Goal: Task Accomplishment & Management: Use online tool/utility

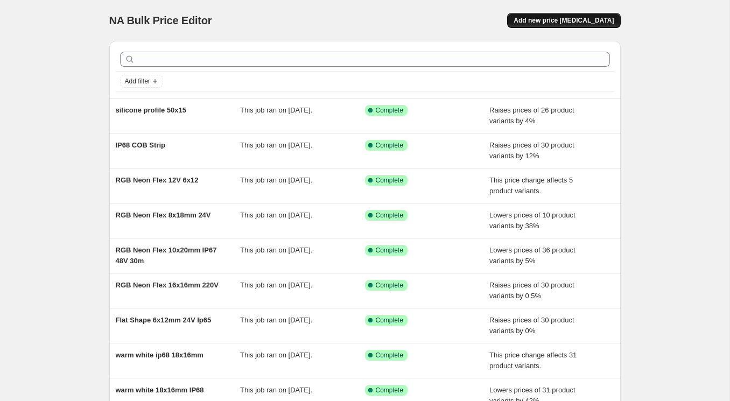
click at [563, 17] on span "Add new price change job" at bounding box center [563, 20] width 100 height 9
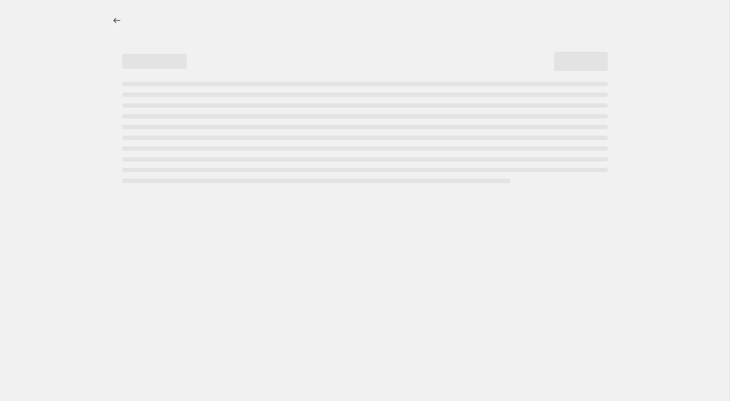
select select "percentage"
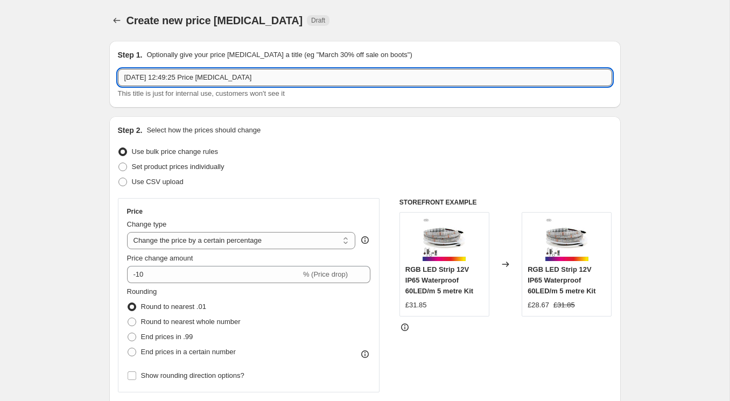
click at [207, 75] on input "3 Sept 2025, 12:49:25 Price change job" at bounding box center [365, 77] width 494 height 17
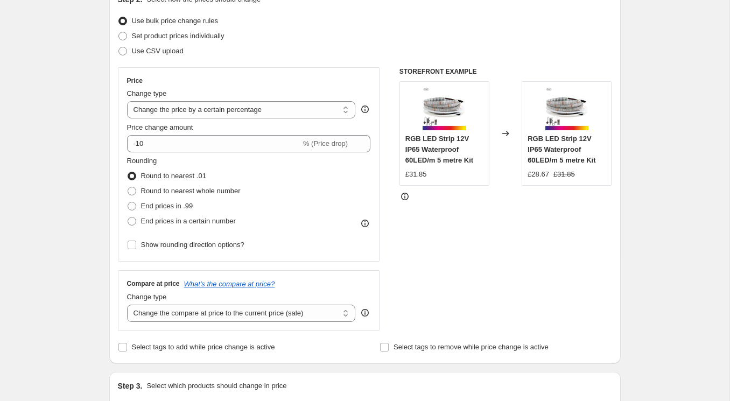
scroll to position [138, 0]
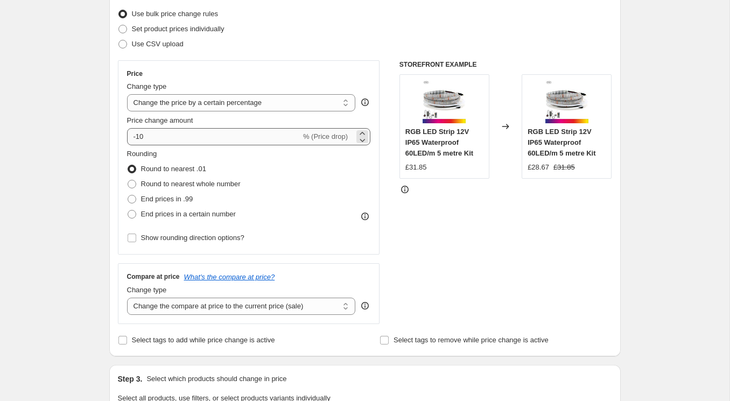
type input "Silicone covers and body"
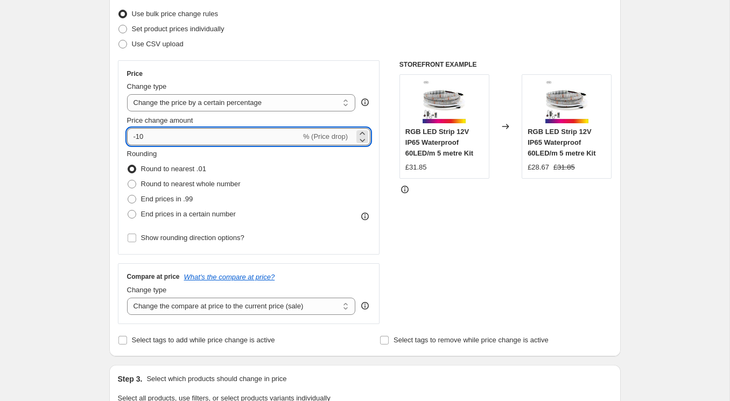
click at [167, 139] on input "-10" at bounding box center [214, 136] width 174 height 17
click at [172, 138] on input "-12" at bounding box center [214, 136] width 174 height 17
type input "-1"
type input "-20"
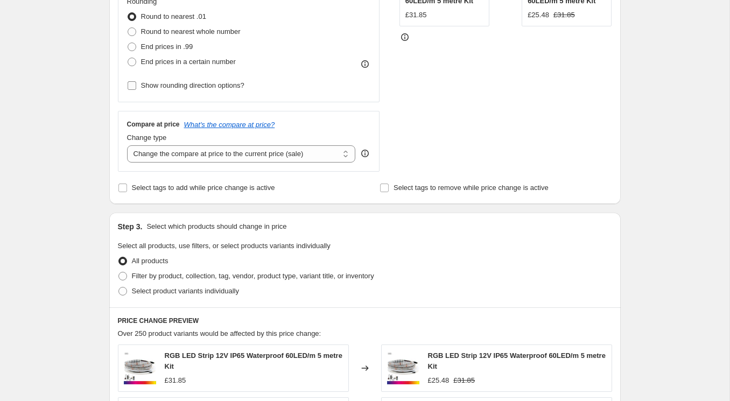
scroll to position [307, 0]
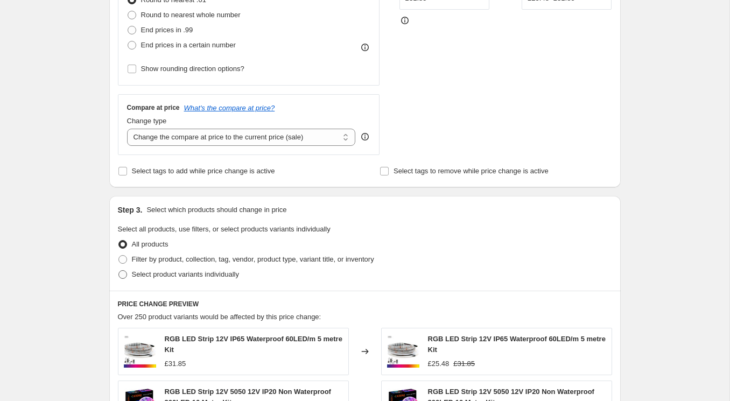
click at [185, 277] on span "Select product variants individually" at bounding box center [185, 274] width 107 height 8
click at [119, 271] on input "Select product variants individually" at bounding box center [118, 270] width 1 height 1
radio input "true"
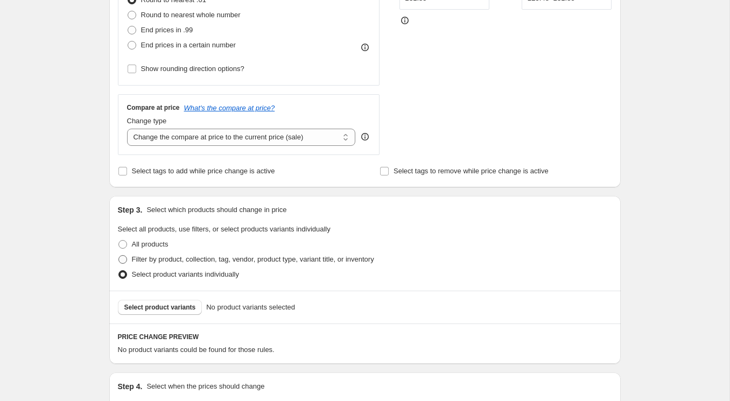
click at [160, 261] on span "Filter by product, collection, tag, vendor, product type, variant title, or inv…" at bounding box center [253, 259] width 242 height 8
click at [119, 256] on input "Filter by product, collection, tag, vendor, product type, variant title, or inv…" at bounding box center [118, 255] width 1 height 1
radio input "true"
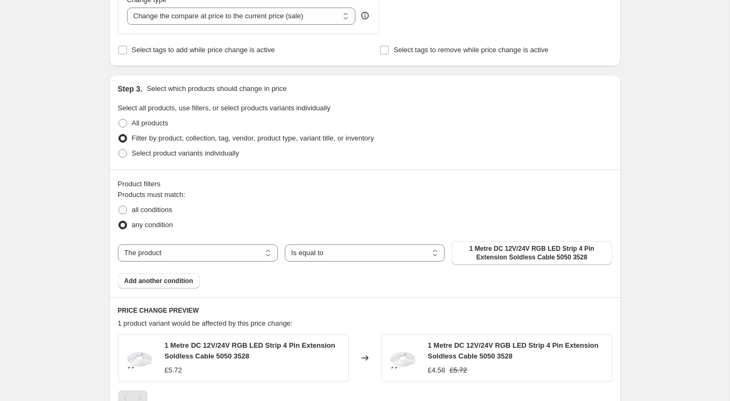
scroll to position [437, 0]
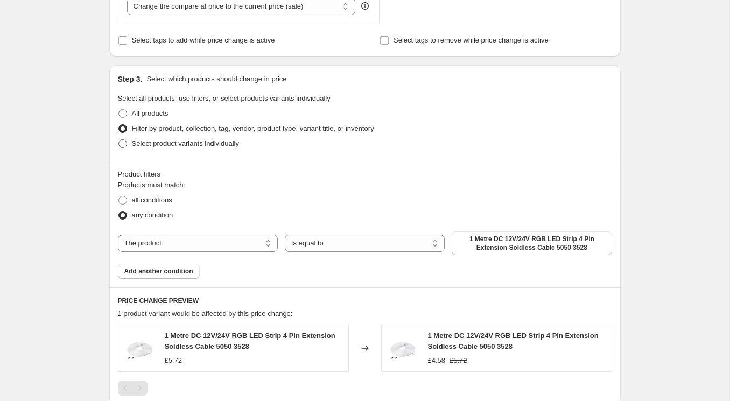
click at [122, 145] on span at bounding box center [122, 143] width 9 height 9
click at [119, 140] on input "Select product variants individually" at bounding box center [118, 139] width 1 height 1
radio input "true"
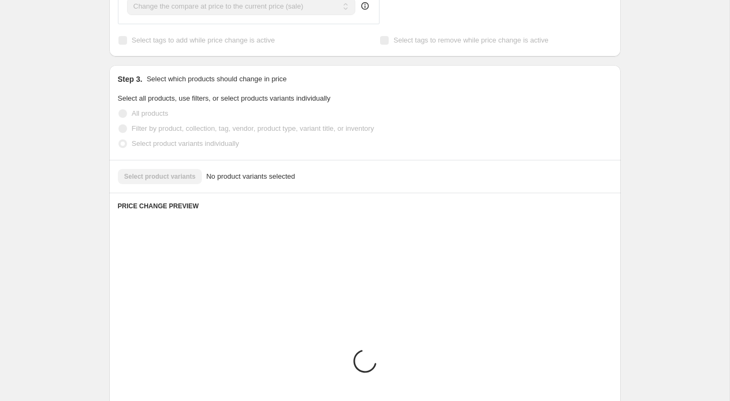
scroll to position [436, 0]
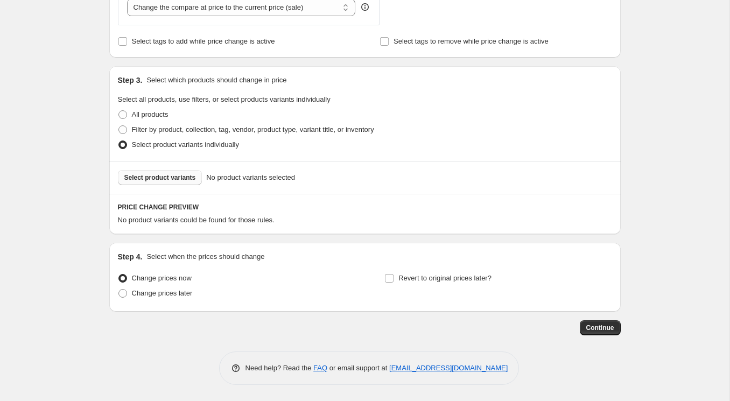
click at [175, 176] on span "Select product variants" at bounding box center [160, 177] width 72 height 9
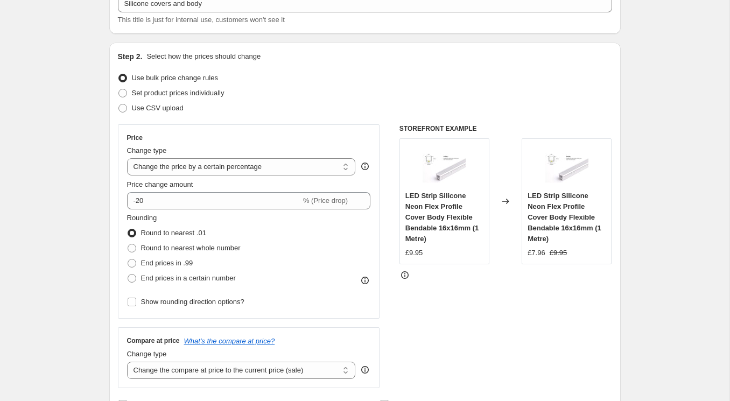
scroll to position [81, 0]
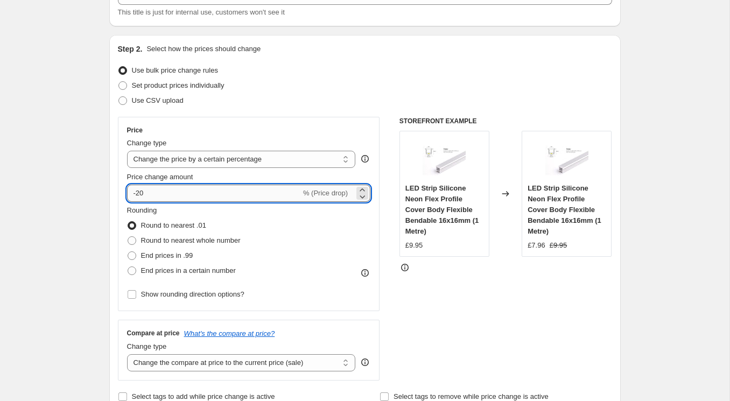
click at [215, 191] on input "-20" at bounding box center [214, 193] width 174 height 17
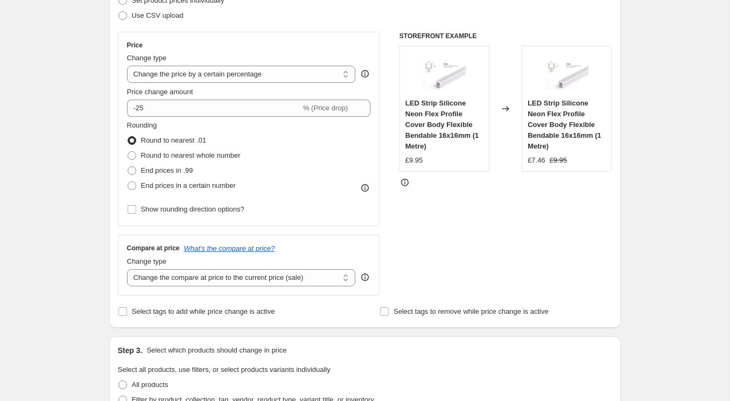
scroll to position [147, 0]
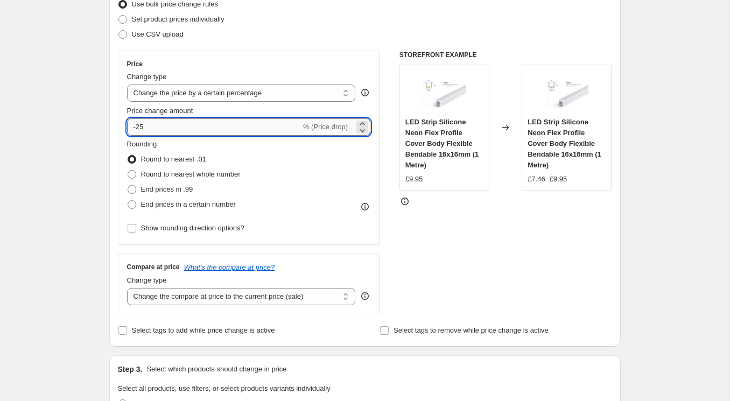
click at [201, 126] on input "-25" at bounding box center [214, 126] width 174 height 17
click at [190, 132] on input "-20" at bounding box center [214, 126] width 174 height 17
click at [193, 125] on input "-23" at bounding box center [214, 126] width 174 height 17
click at [184, 130] on input "-22" at bounding box center [214, 126] width 174 height 17
click at [184, 130] on input "-23" at bounding box center [214, 126] width 174 height 17
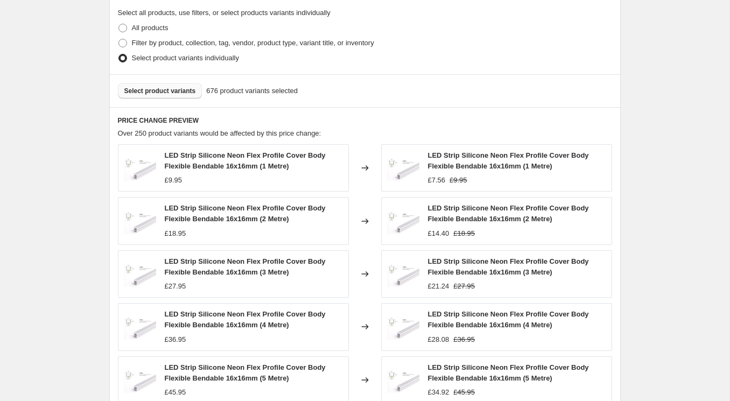
scroll to position [725, 0]
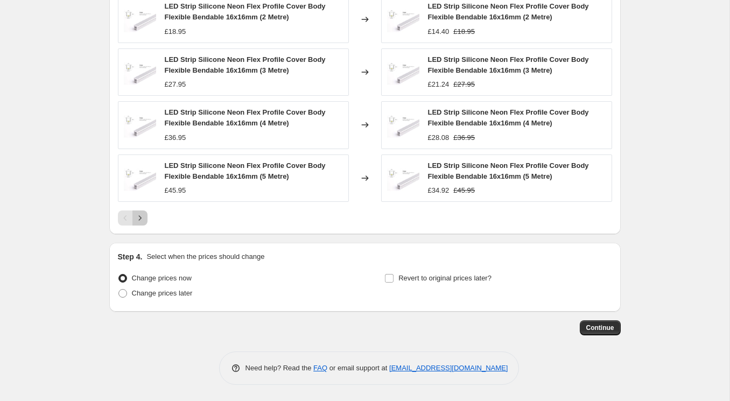
click at [140, 218] on icon "Next" at bounding box center [139, 217] width 3 height 5
click at [126, 220] on icon "Previous" at bounding box center [125, 218] width 11 height 11
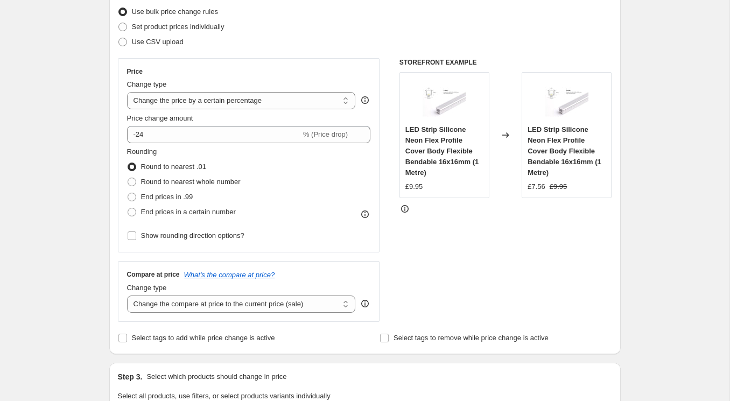
scroll to position [0, 0]
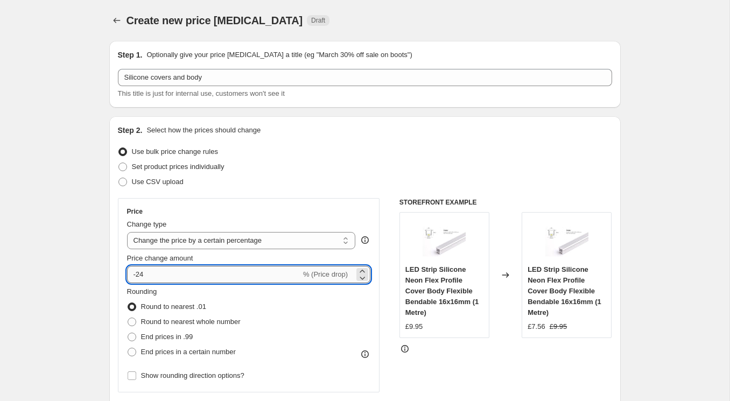
click at [218, 275] on input "-24" at bounding box center [214, 274] width 174 height 17
click at [214, 275] on input "-20" at bounding box center [214, 274] width 174 height 17
type input "-21"
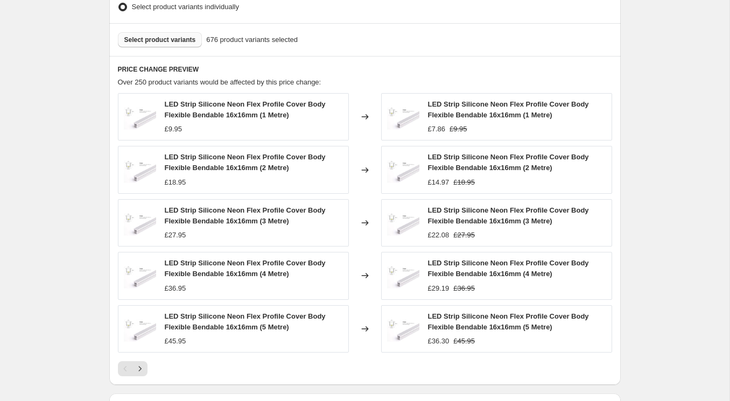
scroll to position [576, 0]
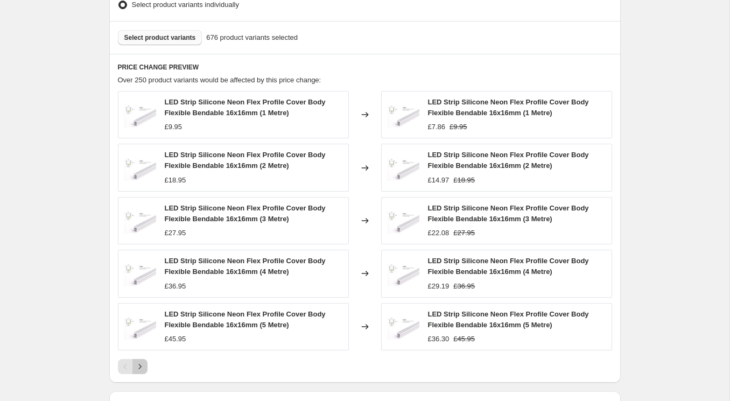
click at [139, 365] on icon "Next" at bounding box center [139, 366] width 3 height 5
click at [140, 363] on icon "Next" at bounding box center [140, 366] width 11 height 11
click at [142, 364] on icon "Next" at bounding box center [140, 366] width 11 height 11
click at [142, 362] on icon "Next" at bounding box center [140, 366] width 11 height 11
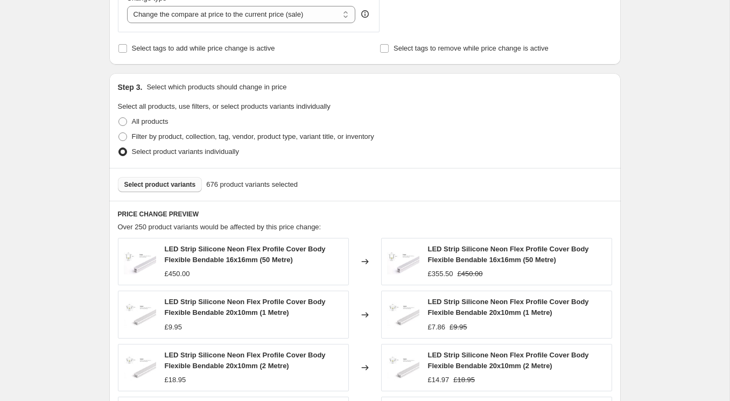
scroll to position [174, 0]
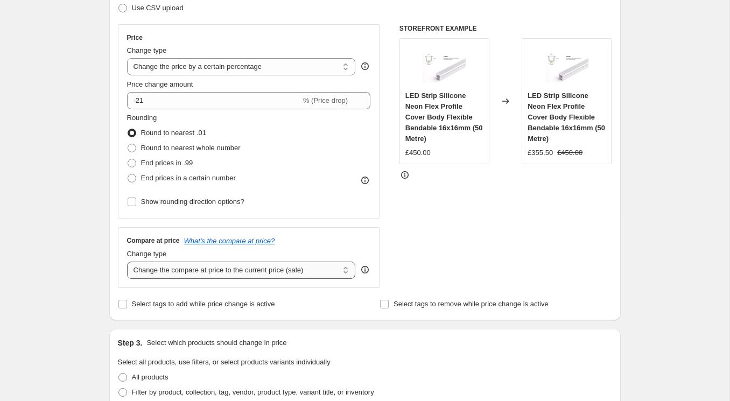
click at [201, 270] on select "Change the compare at price to the current price (sale) Change the compare at p…" at bounding box center [241, 269] width 229 height 17
select select "remove"
click at [127, 261] on select "Change the compare at price to the current price (sale) Change the compare at p…" at bounding box center [241, 269] width 229 height 17
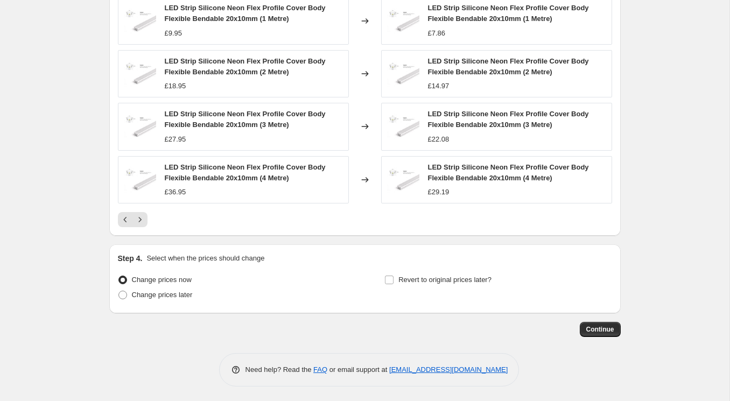
scroll to position [725, 0]
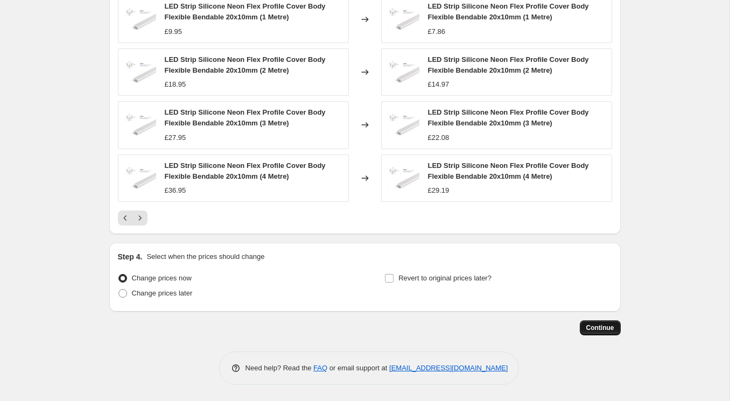
click at [605, 330] on span "Continue" at bounding box center [600, 327] width 28 height 9
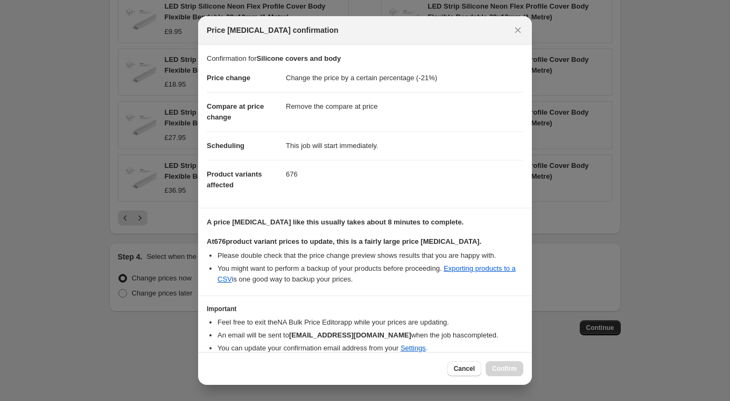
scroll to position [45, 0]
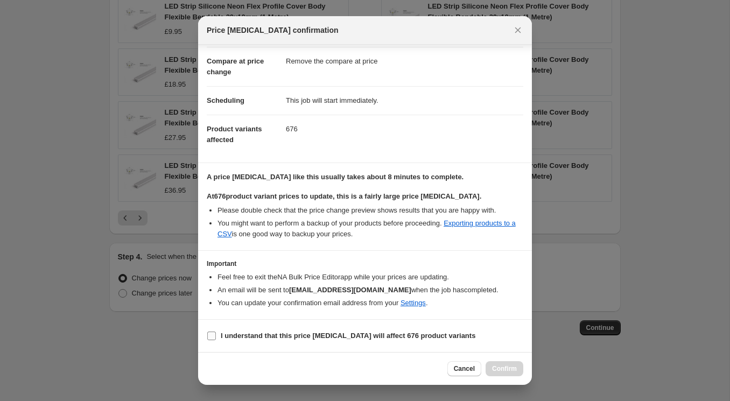
click at [212, 335] on input "I understand that this price change job will affect 676 product variants" at bounding box center [211, 335] width 9 height 9
checkbox input "true"
click at [503, 370] on span "Confirm" at bounding box center [504, 368] width 25 height 9
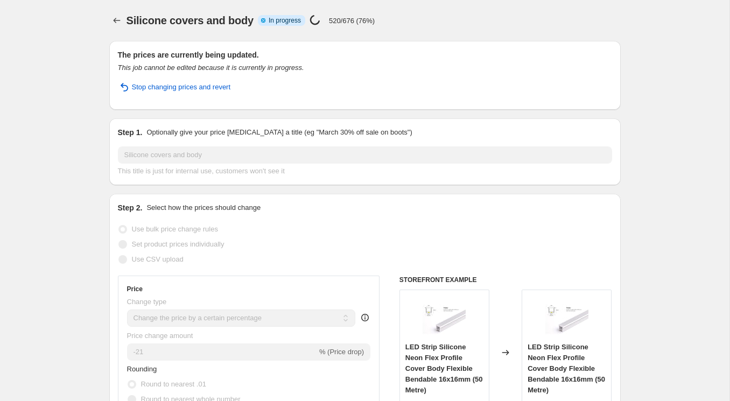
select select "percentage"
select select "remove"
